Goal: Information Seeking & Learning: Learn about a topic

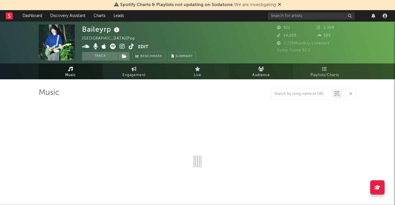
select select "1w"
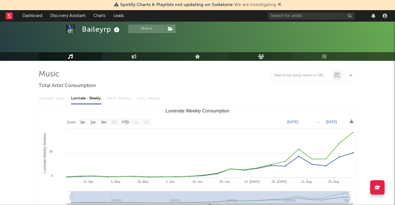
scroll to position [19, 0]
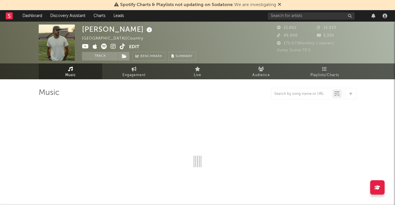
select select "6m"
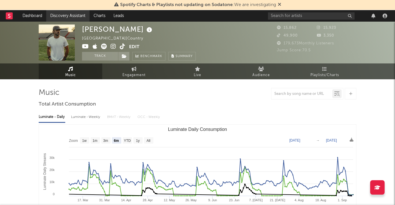
click at [56, 16] on link "Discovery Assistant" at bounding box center [67, 16] width 43 height 12
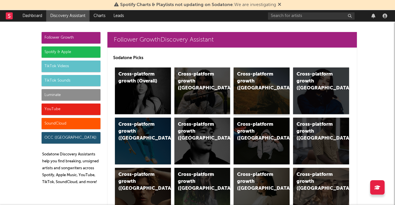
click at [252, 103] on div "Cross-platform growth ([GEOGRAPHIC_DATA])" at bounding box center [262, 91] width 56 height 47
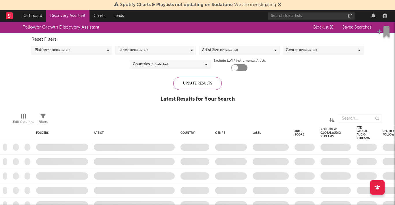
checkbox input "true"
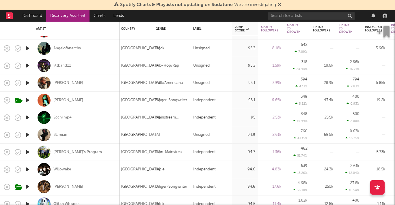
click at [65, 117] on div "Ecchi.mp4" at bounding box center [62, 117] width 18 height 5
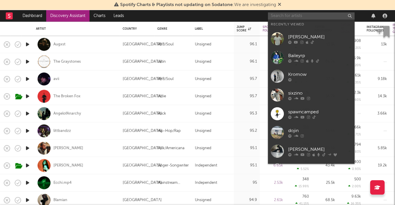
click at [308, 14] on input "text" at bounding box center [311, 15] width 87 height 7
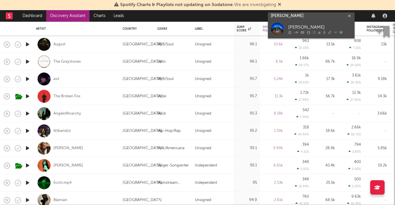
type input "[PERSON_NAME]"
click at [299, 26] on div "[PERSON_NAME]" at bounding box center [320, 27] width 64 height 7
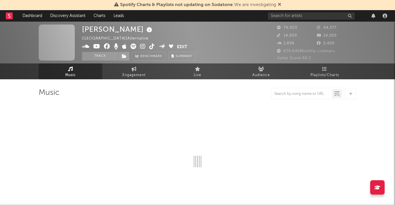
select select "6m"
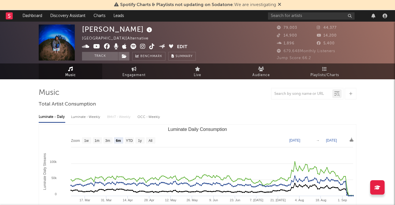
select select "6m"
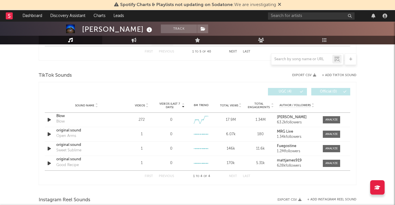
scroll to position [390, 0]
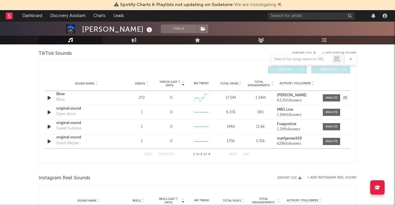
click at [60, 94] on div "Blow" at bounding box center [86, 95] width 60 height 6
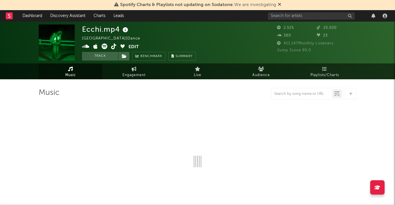
select select "1w"
